Goal: Check status: Check status

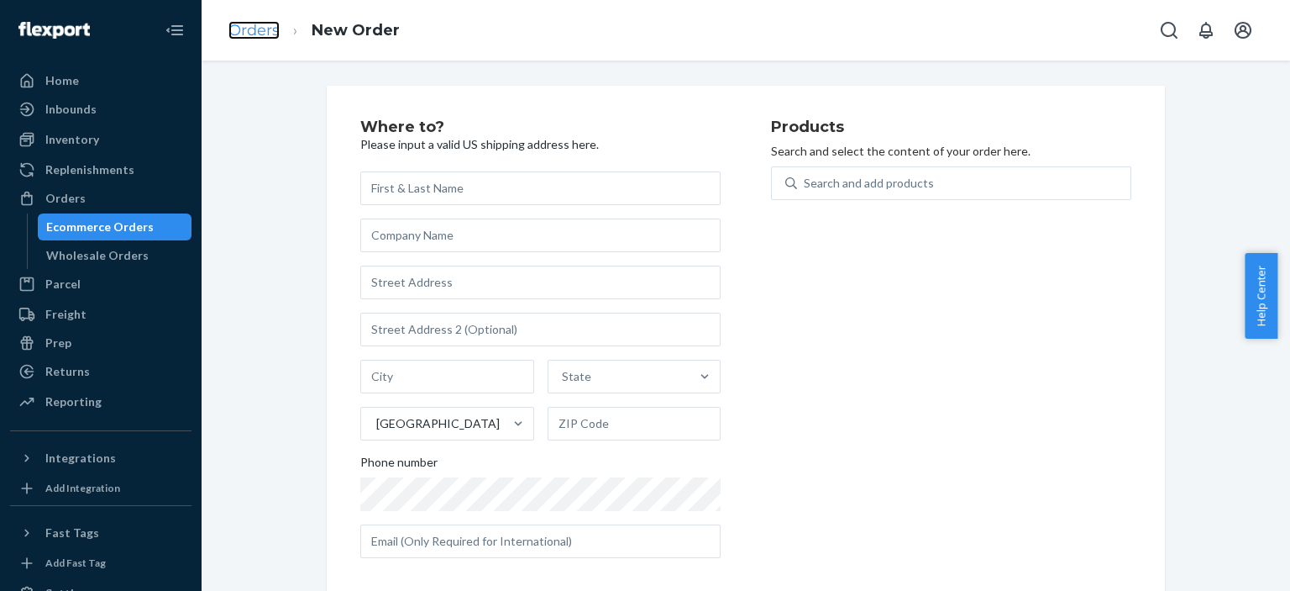
click at [270, 27] on link "Orders" at bounding box center [253, 30] width 51 height 18
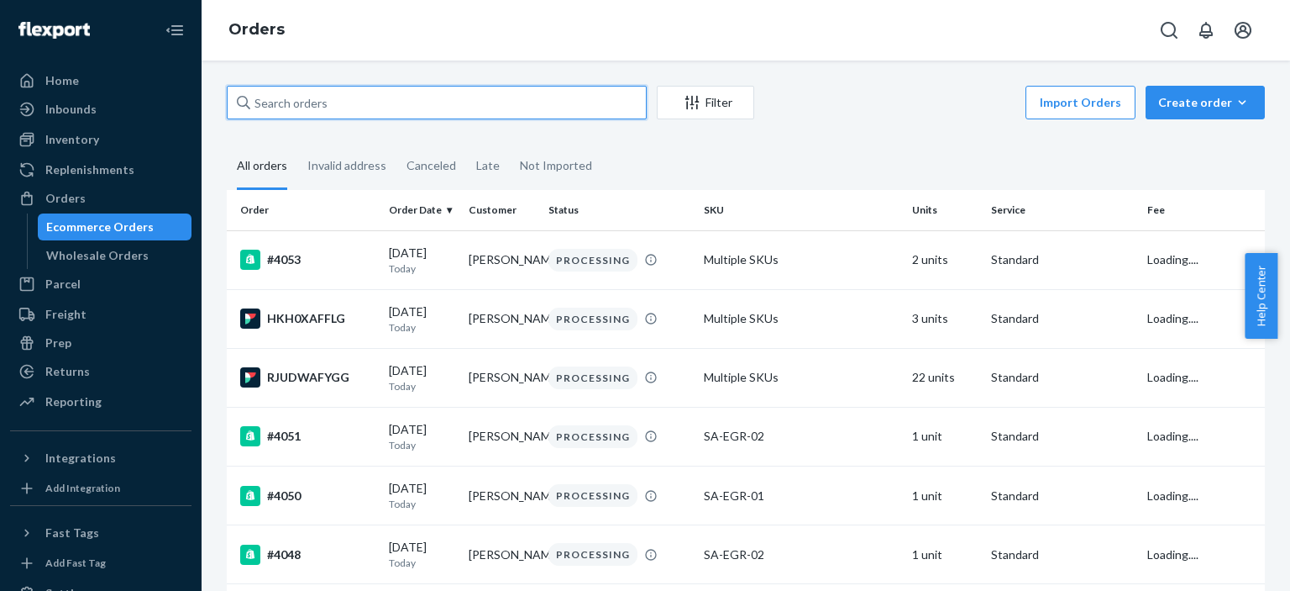
click at [354, 97] on input "text" at bounding box center [437, 103] width 420 height 34
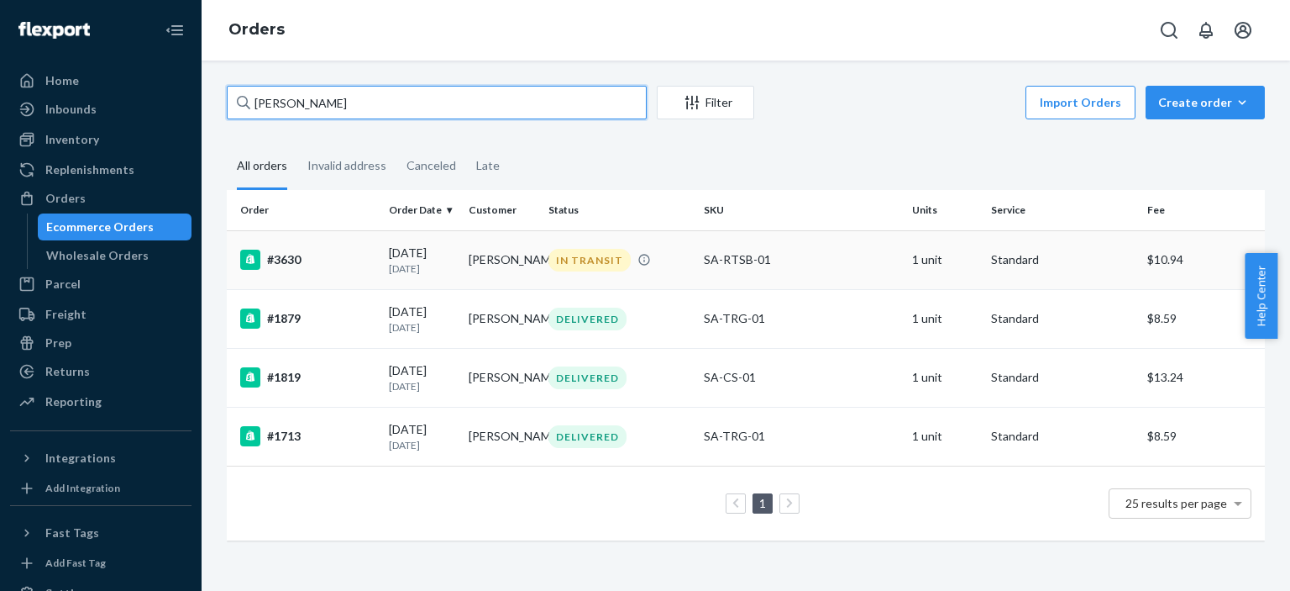
type input "[PERSON_NAME]"
click at [612, 265] on div "IN TRANSIT" at bounding box center [590, 260] width 82 height 23
